Goal: Transaction & Acquisition: Download file/media

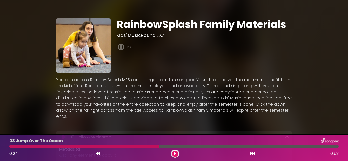
scroll to position [93, 0]
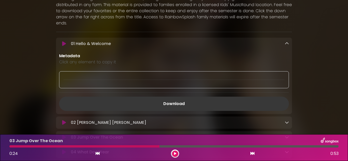
click at [174, 98] on link "Download" at bounding box center [174, 104] width 230 height 14
click at [106, 120] on div "02 [PERSON_NAME] [PERSON_NAME] Loading Track..." at bounding box center [179, 123] width 220 height 6
click at [205, 120] on div "02 [PERSON_NAME] [PERSON_NAME] Loading Track..." at bounding box center [179, 123] width 220 height 6
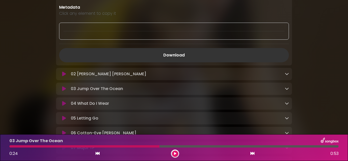
scroll to position [143, 0]
click at [286, 71] on icon at bounding box center [287, 73] width 4 height 4
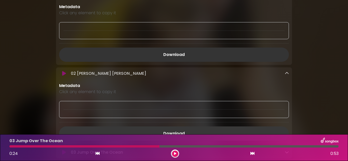
click at [169, 127] on link "Download" at bounding box center [174, 134] width 230 height 14
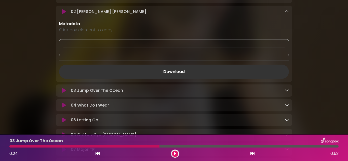
scroll to position [204, 0]
click at [200, 88] on div "03 Jump Over The Ocean Loading Track..." at bounding box center [179, 91] width 220 height 6
click at [286, 89] on icon at bounding box center [287, 91] width 4 height 4
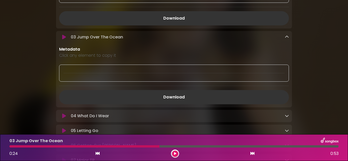
scroll to position [257, 0]
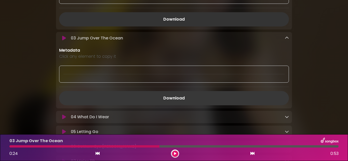
click at [181, 92] on link "Download" at bounding box center [174, 98] width 230 height 14
click at [225, 114] on div "04 What Do I Wear Loading Track..." at bounding box center [179, 117] width 220 height 6
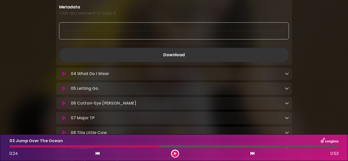
scroll to position [306, 0]
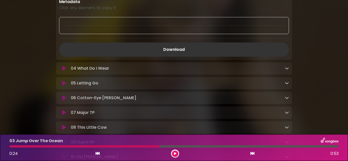
click at [287, 66] on icon at bounding box center [287, 68] width 4 height 4
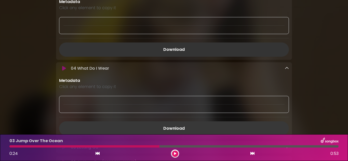
click at [174, 123] on link "Download" at bounding box center [174, 128] width 230 height 14
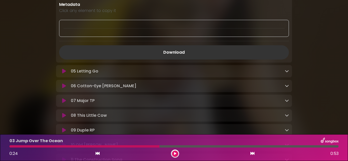
scroll to position [382, 0]
click at [288, 69] on icon at bounding box center [287, 71] width 4 height 4
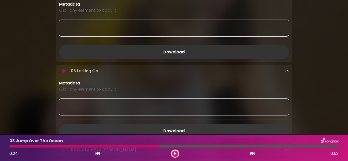
click at [176, 124] on link "Download" at bounding box center [174, 131] width 230 height 14
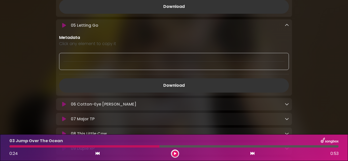
scroll to position [426, 0]
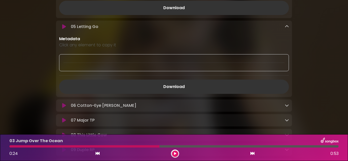
click at [212, 103] on div "06 Cotton-Eye Joe Loading Track..." at bounding box center [179, 106] width 220 height 6
click at [286, 103] on icon at bounding box center [287, 105] width 4 height 4
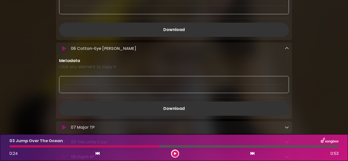
scroll to position [484, 0]
click at [176, 102] on link "Download" at bounding box center [174, 108] width 230 height 14
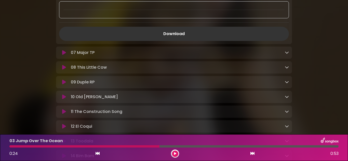
scroll to position [558, 0]
click at [156, 50] on div "07 Major TP Loading Track..." at bounding box center [179, 53] width 220 height 6
click at [287, 51] on icon at bounding box center [287, 53] width 4 height 4
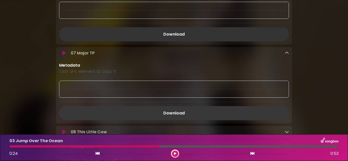
click at [203, 106] on link "Download" at bounding box center [174, 113] width 230 height 14
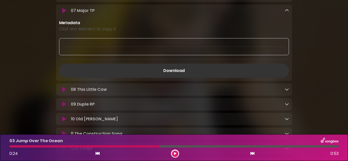
scroll to position [609, 0]
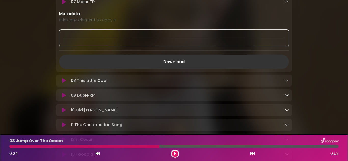
click at [286, 78] on icon at bounding box center [287, 80] width 4 height 4
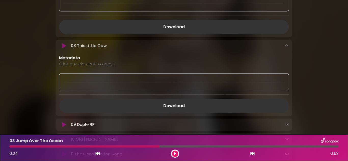
scroll to position [641, 0]
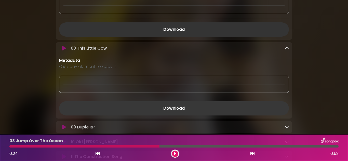
click at [172, 102] on link "Download" at bounding box center [174, 108] width 230 height 14
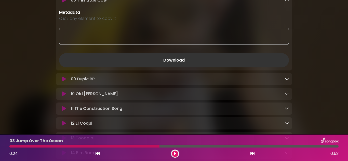
scroll to position [689, 0]
click at [287, 77] on icon at bounding box center [287, 79] width 4 height 4
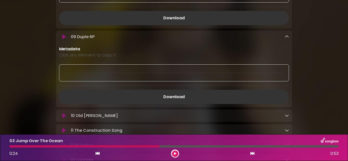
scroll to position [732, 0]
click at [170, 90] on link "Download" at bounding box center [174, 97] width 230 height 14
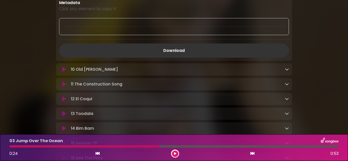
scroll to position [777, 0]
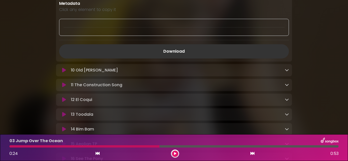
click at [286, 68] on icon at bounding box center [287, 70] width 4 height 4
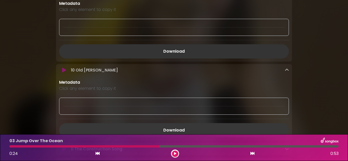
click at [176, 125] on link "Download" at bounding box center [174, 130] width 230 height 14
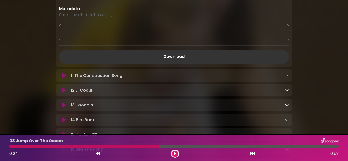
scroll to position [851, 0]
click at [200, 73] on div "11 The Construction Song Loading Track..." at bounding box center [179, 76] width 220 height 6
click at [286, 74] on icon at bounding box center [287, 76] width 4 height 4
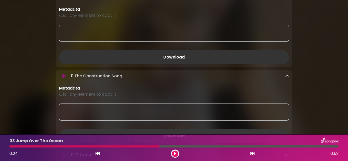
click at [178, 130] on link "Download" at bounding box center [174, 136] width 230 height 14
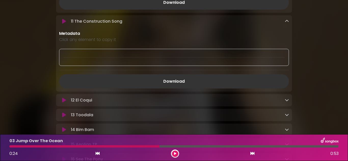
scroll to position [903, 0]
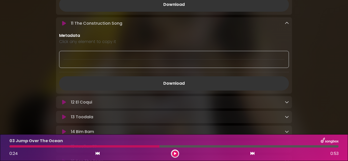
click at [202, 96] on div "12 El Coqui Loading Track..." at bounding box center [174, 102] width 236 height 12
click at [287, 100] on icon at bounding box center [287, 102] width 4 height 4
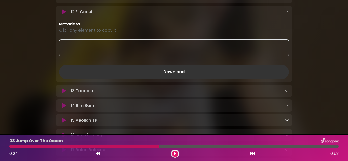
scroll to position [993, 0]
click at [166, 65] on link "Download" at bounding box center [174, 72] width 230 height 14
click at [285, 89] on icon at bounding box center [287, 91] width 4 height 4
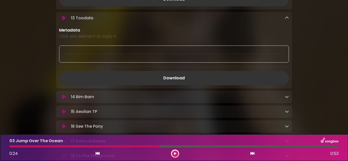
scroll to position [1065, 0]
click at [178, 72] on link "Download" at bounding box center [174, 79] width 230 height 14
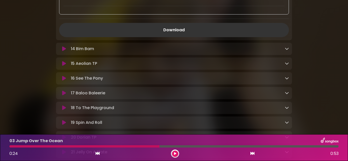
click at [287, 47] on icon at bounding box center [287, 49] width 4 height 4
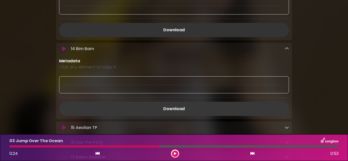
click at [176, 104] on link "Download" at bounding box center [174, 109] width 230 height 14
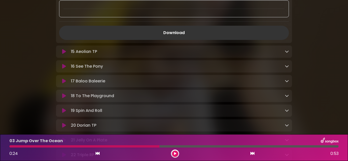
scroll to position [1190, 0]
click at [287, 50] on icon at bounding box center [287, 52] width 4 height 4
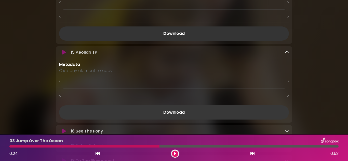
click at [182, 105] on link "Download" at bounding box center [174, 112] width 230 height 14
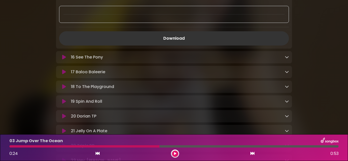
scroll to position [1262, 0]
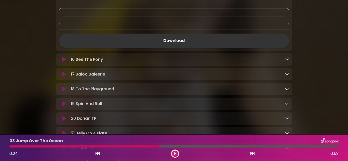
click at [287, 57] on icon at bounding box center [287, 59] width 4 height 4
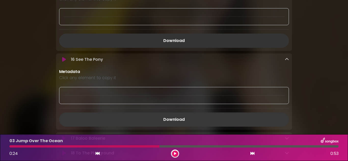
click at [173, 114] on link "Download" at bounding box center [174, 120] width 230 height 14
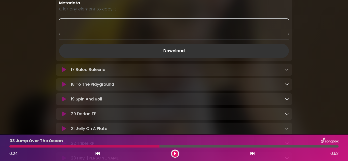
scroll to position [1329, 0]
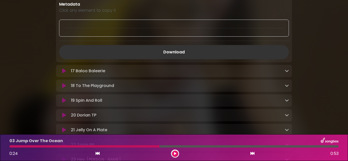
click at [287, 69] on icon at bounding box center [287, 71] width 4 height 4
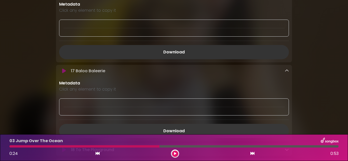
click at [169, 124] on link "Download" at bounding box center [174, 131] width 230 height 14
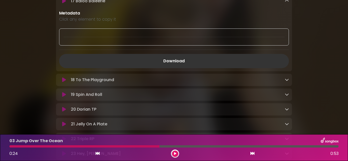
scroll to position [1400, 0]
click at [287, 77] on icon at bounding box center [287, 79] width 4 height 4
click at [179, 54] on link "Download" at bounding box center [174, 61] width 230 height 14
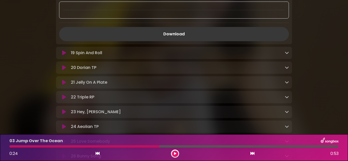
scroll to position [1504, 0]
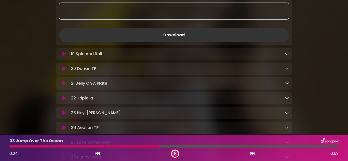
click at [287, 52] on icon at bounding box center [287, 54] width 4 height 4
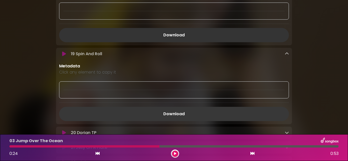
click at [183, 108] on link "Download" at bounding box center [174, 114] width 230 height 14
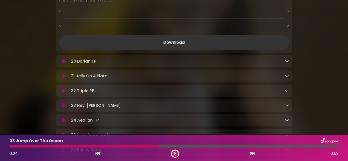
scroll to position [1576, 0]
click at [287, 59] on icon at bounding box center [287, 61] width 4 height 4
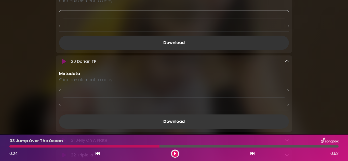
click at [181, 115] on link "Download" at bounding box center [174, 122] width 230 height 14
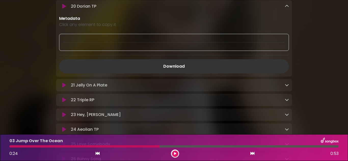
scroll to position [1644, 0]
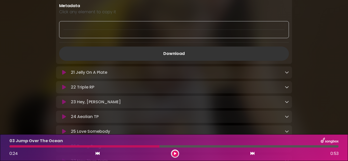
click at [286, 70] on icon at bounding box center [287, 72] width 4 height 4
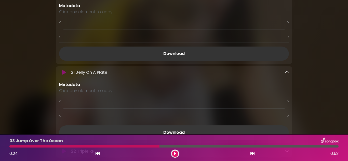
click at [176, 126] on link "Download" at bounding box center [174, 133] width 230 height 14
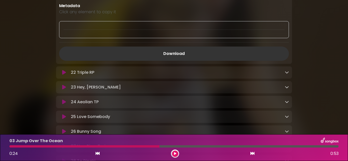
scroll to position [1722, 0]
click at [286, 71] on icon at bounding box center [287, 73] width 4 height 4
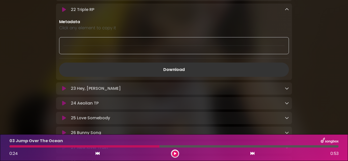
scroll to position [1785, 0]
click at [179, 63] on link "Download" at bounding box center [174, 70] width 230 height 14
click at [287, 87] on icon at bounding box center [287, 89] width 4 height 4
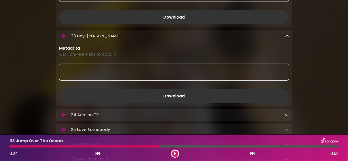
scroll to position [1836, 0]
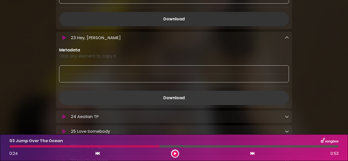
click at [178, 91] on link "Download" at bounding box center [174, 98] width 230 height 14
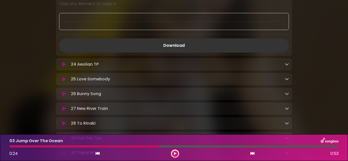
scroll to position [1888, 0]
click at [287, 63] on icon at bounding box center [287, 65] width 4 height 4
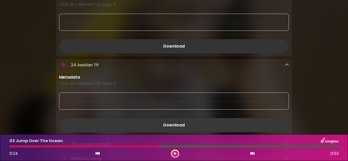
click at [175, 118] on link "Download" at bounding box center [174, 125] width 230 height 14
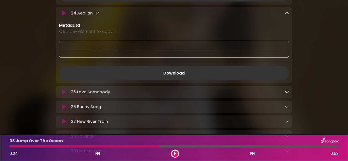
scroll to position [1939, 0]
click at [287, 90] on icon at bounding box center [287, 92] width 4 height 4
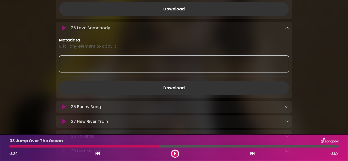
scroll to position [2003, 0]
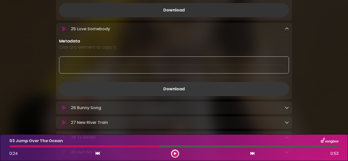
click at [175, 82] on link "Download" at bounding box center [174, 89] width 230 height 14
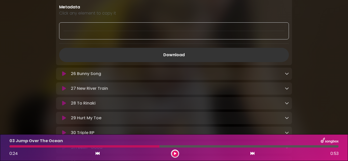
scroll to position [2045, 0]
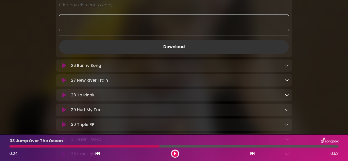
click at [287, 63] on icon at bounding box center [287, 65] width 4 height 4
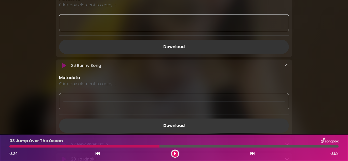
click at [180, 119] on link "Download" at bounding box center [174, 126] width 230 height 14
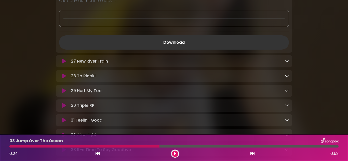
scroll to position [2128, 0]
click at [287, 59] on icon at bounding box center [287, 61] width 4 height 4
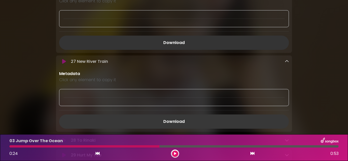
click at [182, 115] on link "Download" at bounding box center [174, 122] width 230 height 14
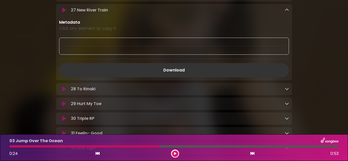
scroll to position [2189, 0]
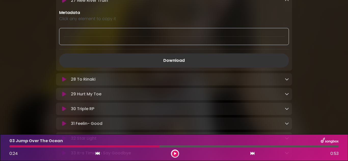
click at [286, 77] on icon at bounding box center [287, 79] width 4 height 4
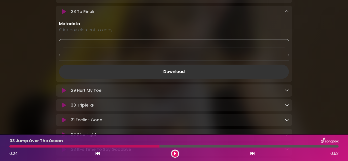
scroll to position [2256, 0]
click at [178, 65] on link "Download" at bounding box center [174, 72] width 230 height 14
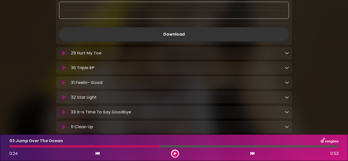
scroll to position [2295, 0]
click at [287, 51] on icon at bounding box center [287, 53] width 4 height 4
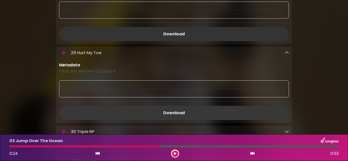
click at [184, 107] on link "Download" at bounding box center [174, 113] width 230 height 14
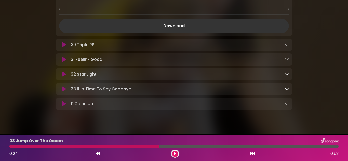
scroll to position [2381, 0]
click at [286, 43] on icon at bounding box center [287, 45] width 4 height 4
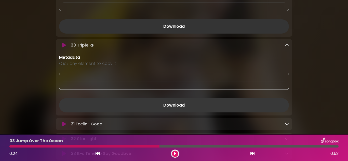
click at [185, 100] on link "Download" at bounding box center [174, 105] width 230 height 14
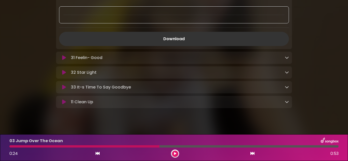
scroll to position [2446, 0]
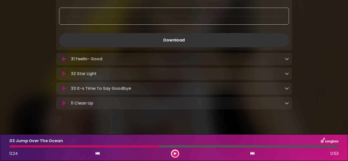
click at [288, 57] on icon at bounding box center [287, 59] width 4 height 4
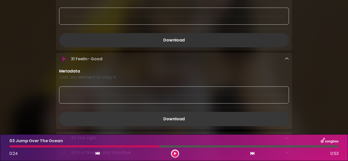
click at [176, 112] on link "Download" at bounding box center [174, 119] width 230 height 14
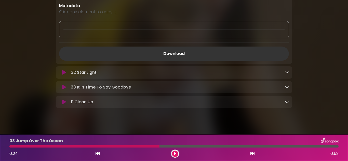
scroll to position [2512, 0]
click at [288, 71] on icon at bounding box center [287, 73] width 4 height 4
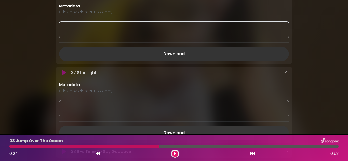
click at [180, 127] on link "Download" at bounding box center [174, 133] width 230 height 14
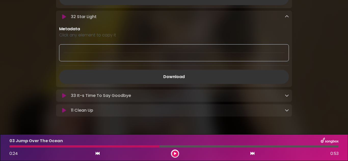
scroll to position [2576, 0]
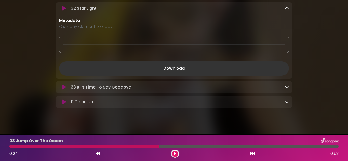
click at [286, 85] on icon at bounding box center [287, 87] width 4 height 4
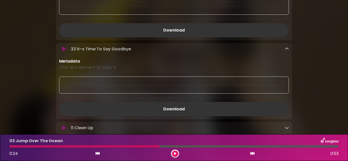
scroll to position [2613, 0]
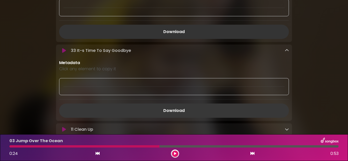
click at [188, 106] on link "Download" at bounding box center [174, 111] width 230 height 14
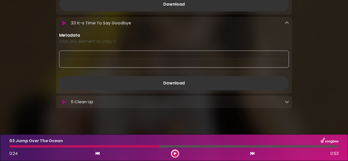
click at [287, 100] on icon at bounding box center [287, 102] width 4 height 4
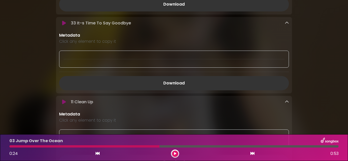
scroll to position [2704, 0]
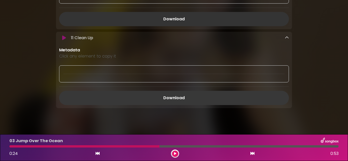
click at [184, 91] on link "Download" at bounding box center [174, 98] width 230 height 14
